Goal: Task Accomplishment & Management: Complete application form

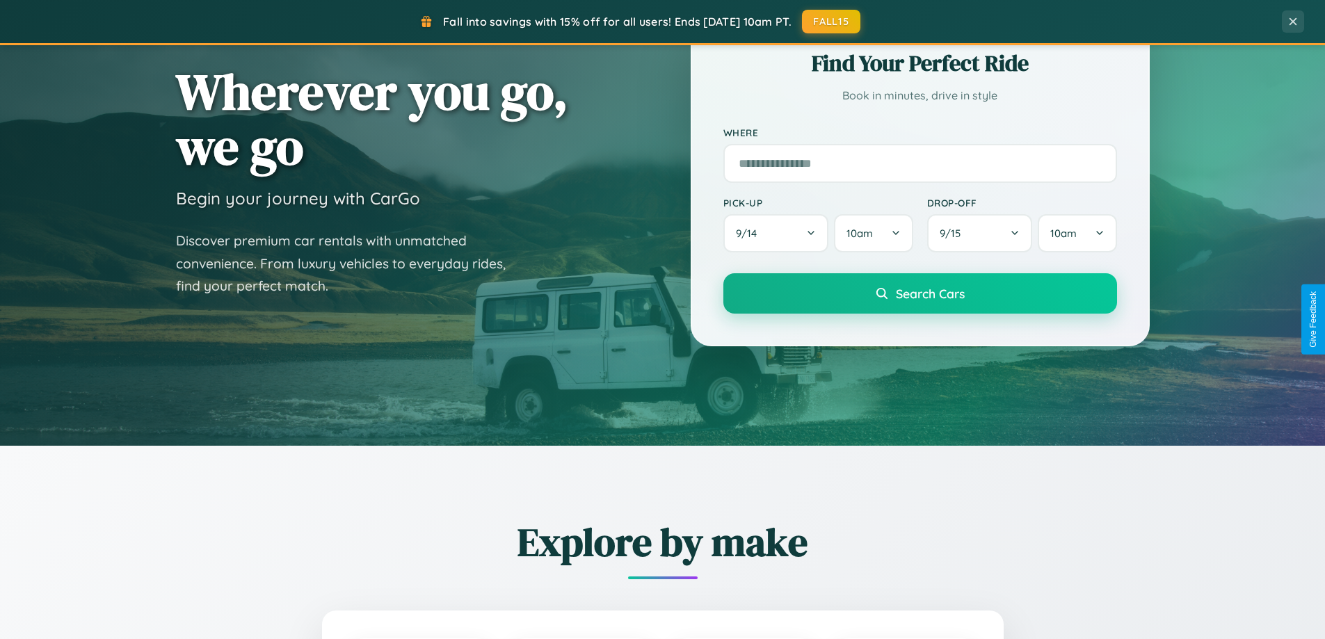
scroll to position [2378, 0]
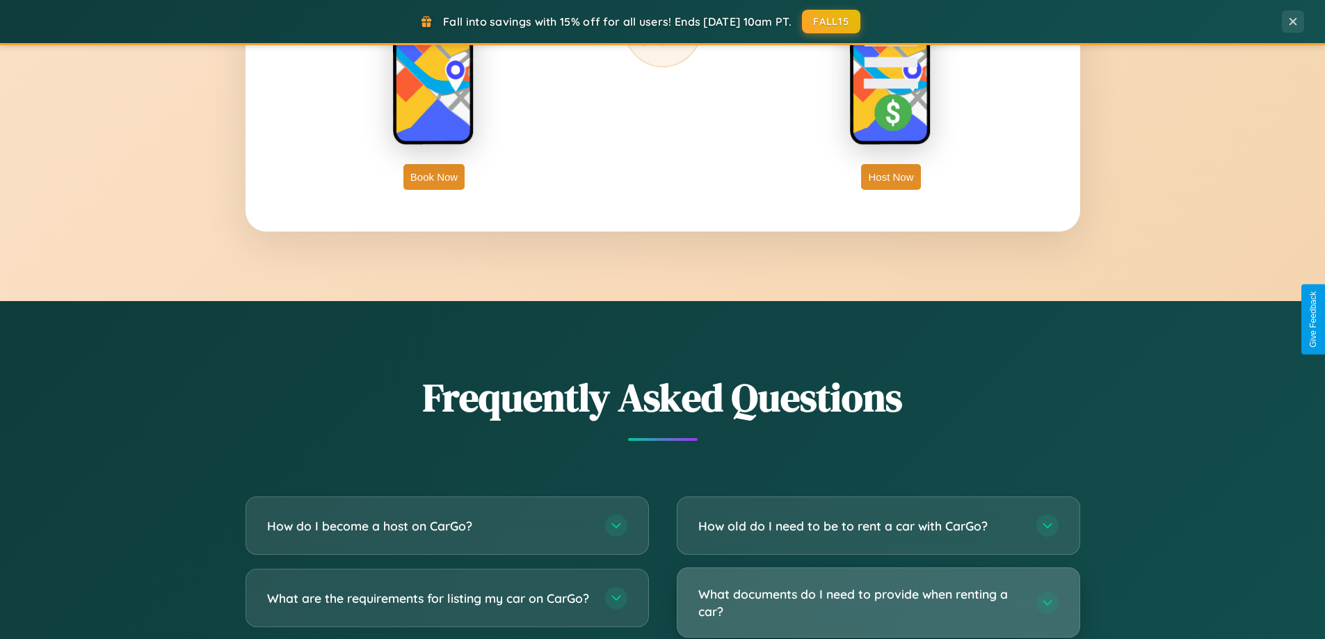
click at [878, 604] on h3 "What documents do I need to provide when renting a car?" at bounding box center [860, 603] width 324 height 34
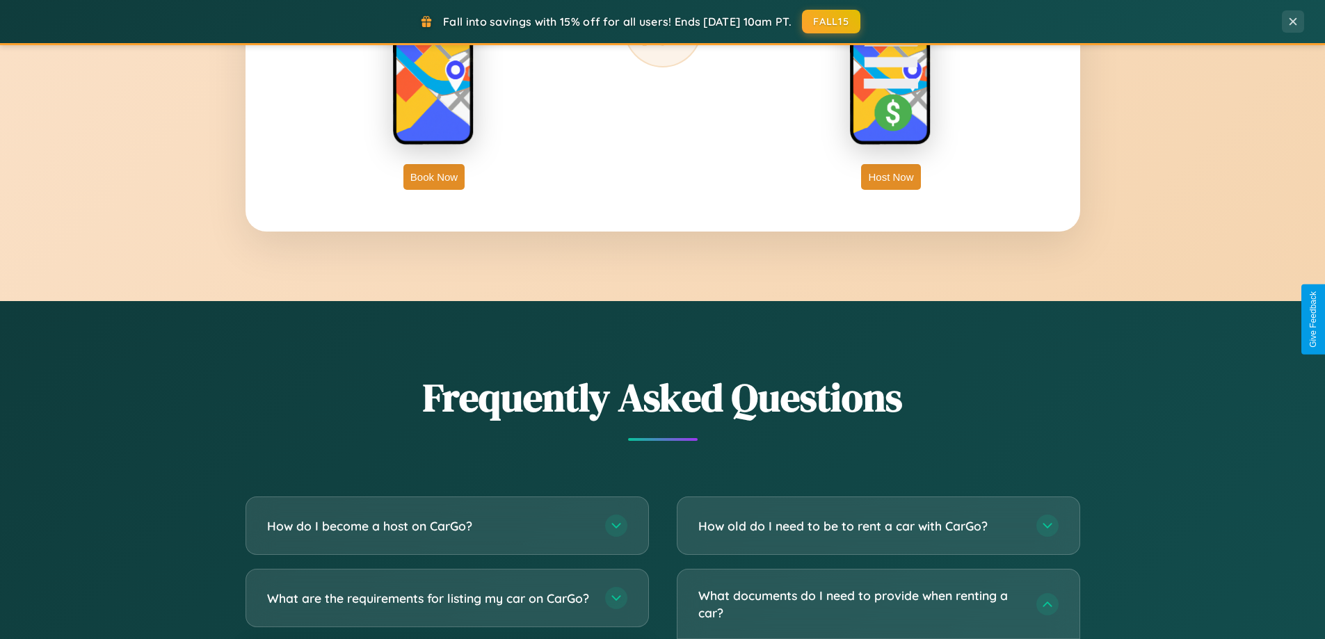
scroll to position [2450, 0]
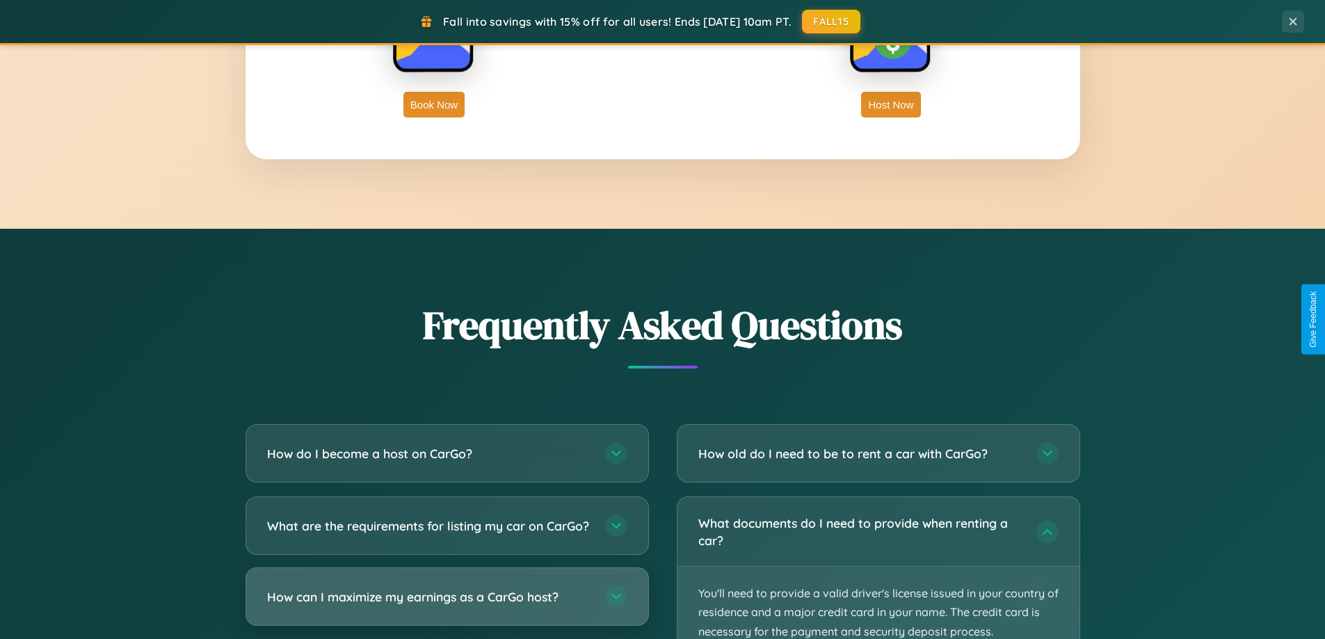
click at [447, 606] on h3 "How can I maximize my earnings as a CarGo host?" at bounding box center [429, 597] width 324 height 17
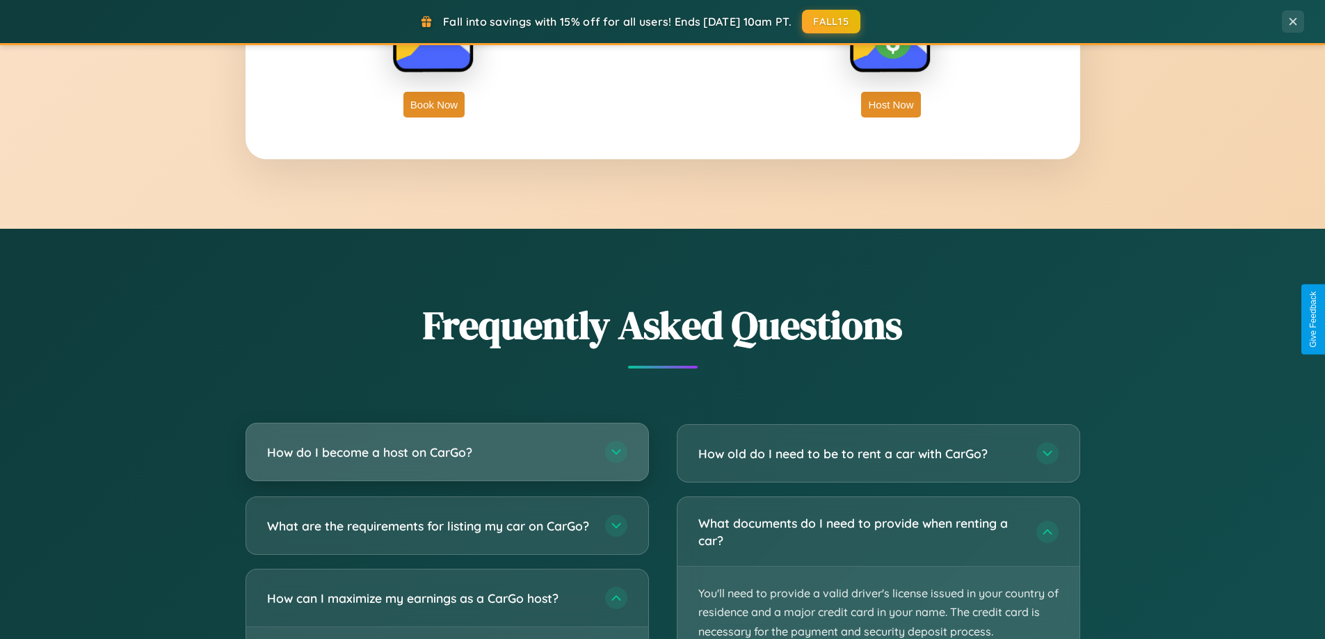
click at [447, 452] on h3 "How do I become a host on CarGo?" at bounding box center [429, 452] width 324 height 17
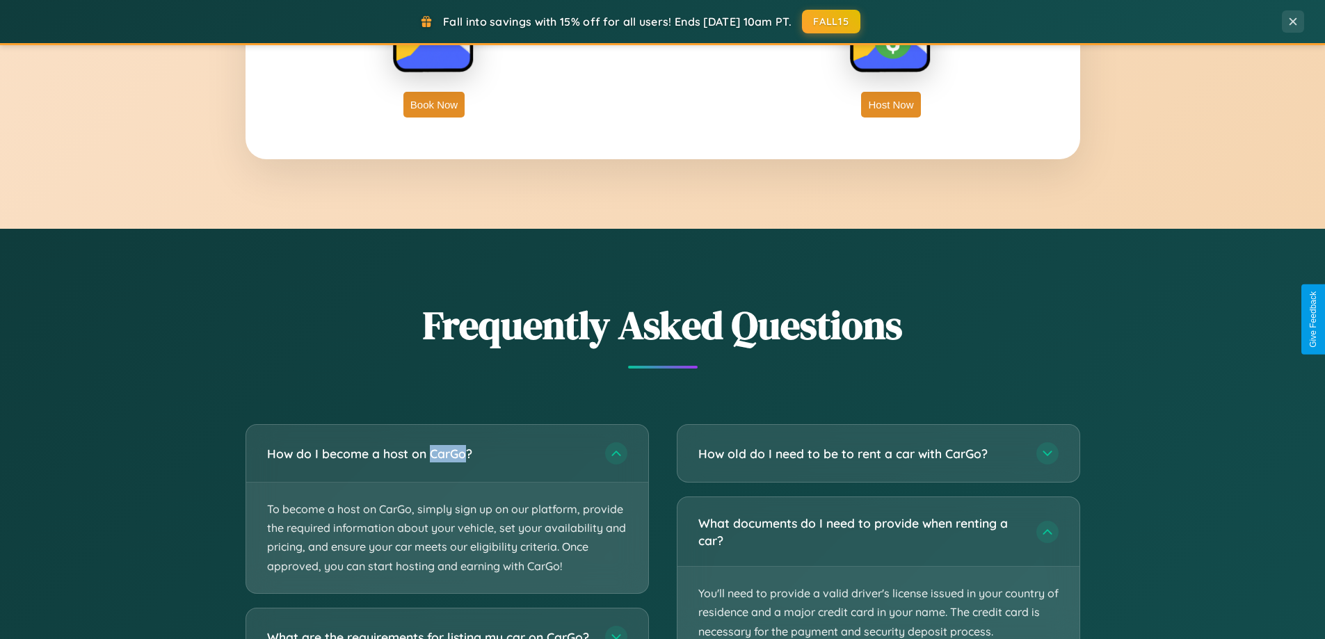
scroll to position [2543, 0]
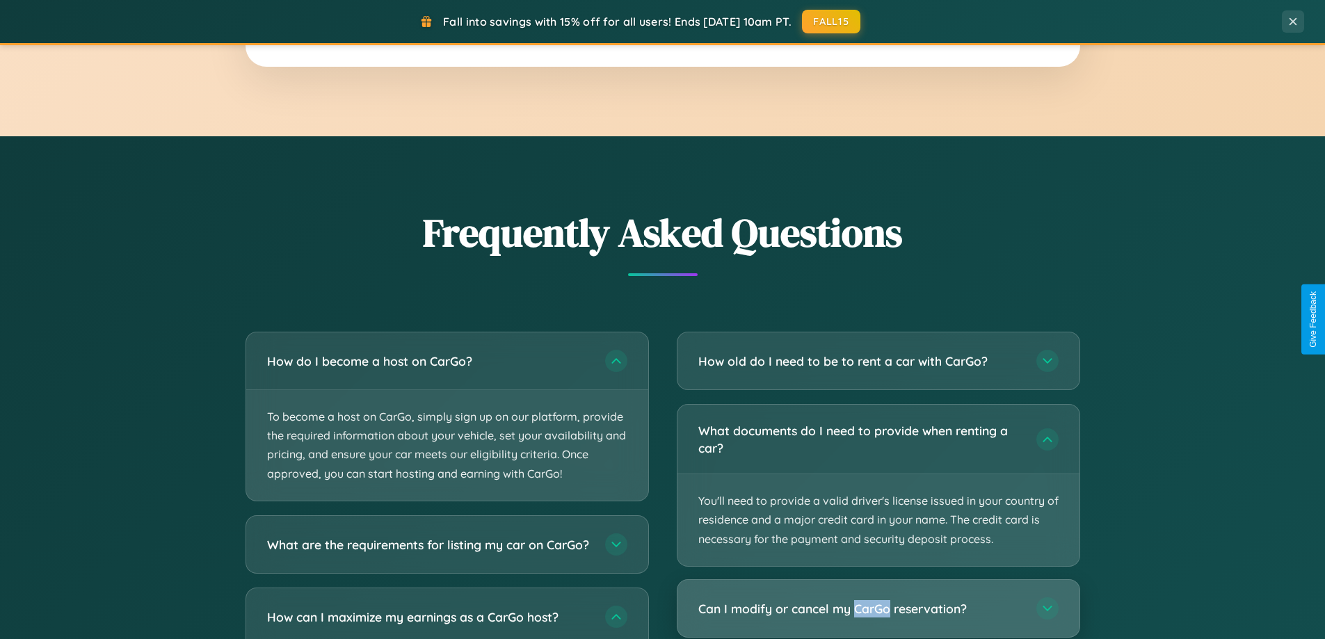
click at [878, 609] on h3 "Can I modify or cancel my CarGo reservation?" at bounding box center [860, 608] width 324 height 17
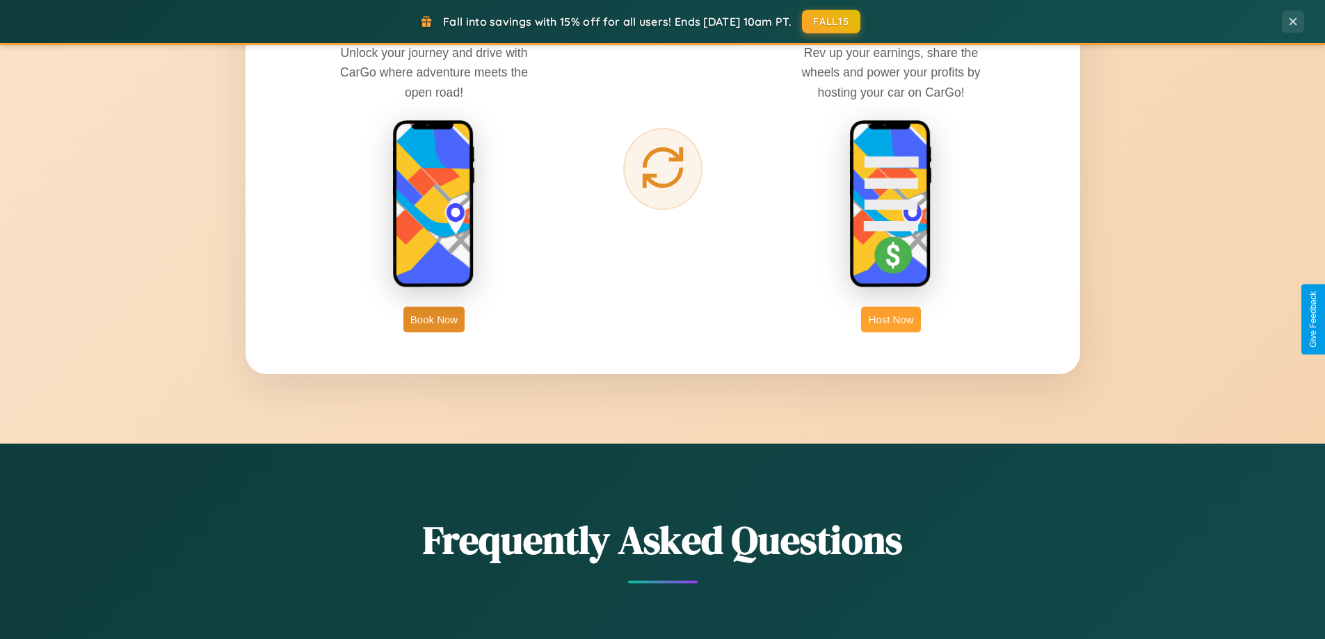
click at [891, 319] on button "Host Now" at bounding box center [890, 320] width 59 height 26
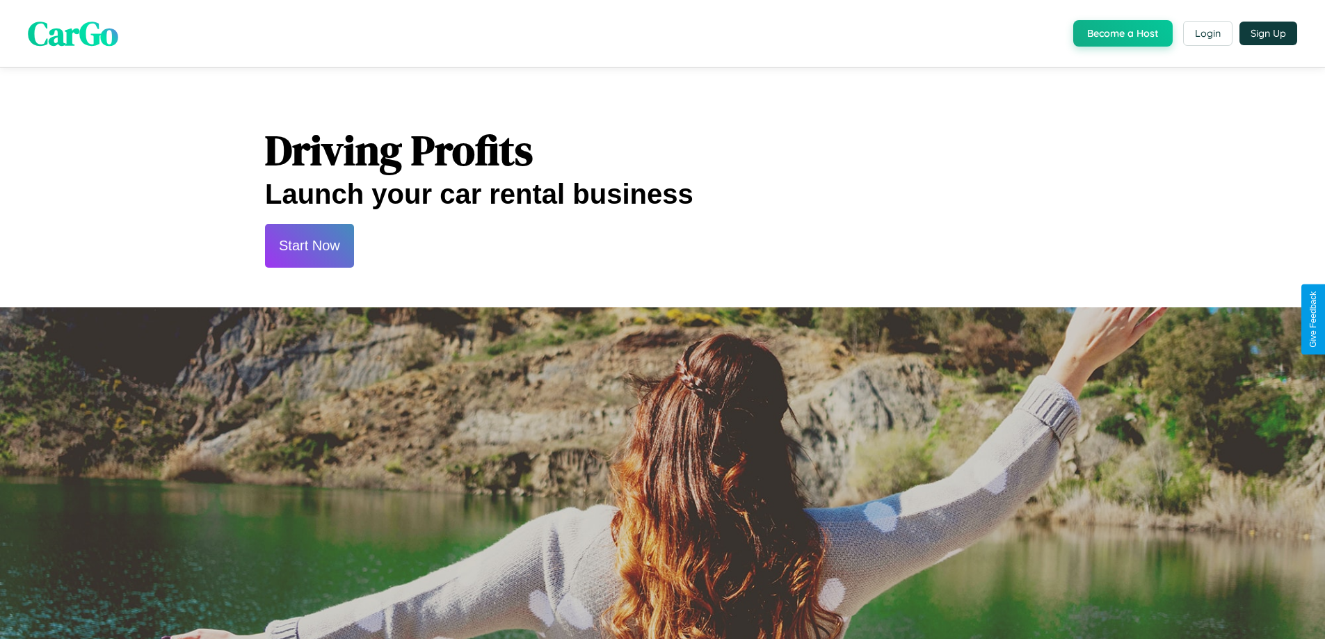
click at [309, 246] on button "Start Now" at bounding box center [309, 246] width 89 height 44
